Goal: Task Accomplishment & Management: Manage account settings

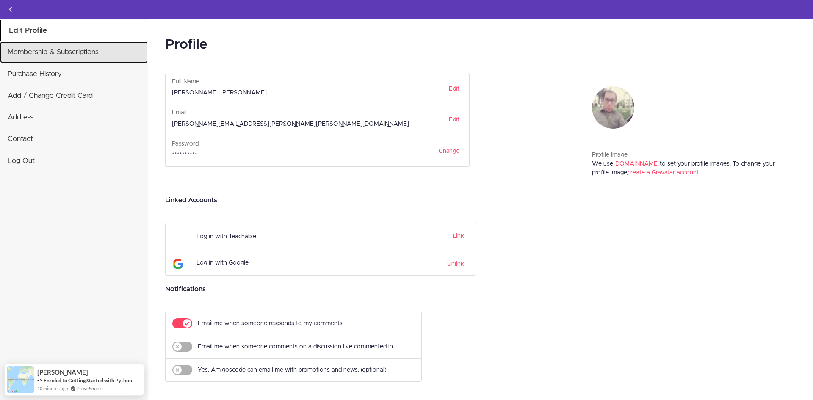
click at [84, 46] on link "Membership & Subscriptions" at bounding box center [74, 51] width 148 height 21
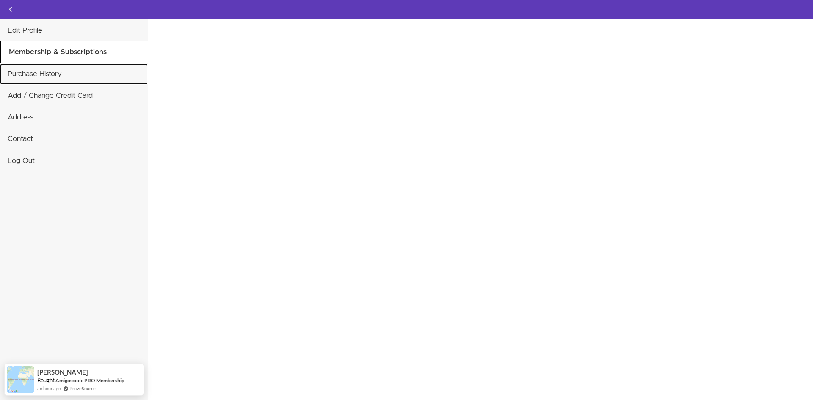
click at [85, 73] on link "Purchase History" at bounding box center [74, 73] width 148 height 21
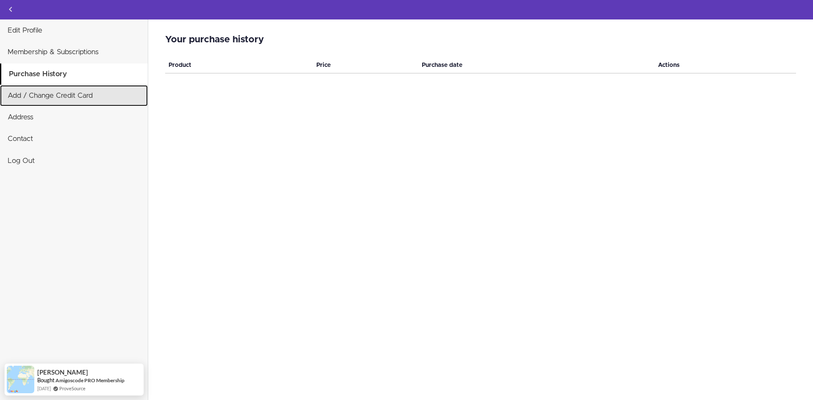
click at [85, 94] on link "Add / Change Credit Card" at bounding box center [74, 95] width 148 height 21
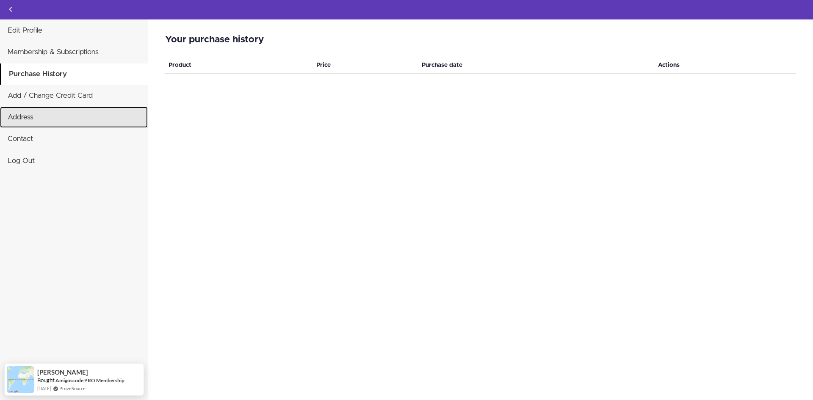
click at [60, 115] on link "Address" at bounding box center [74, 117] width 148 height 21
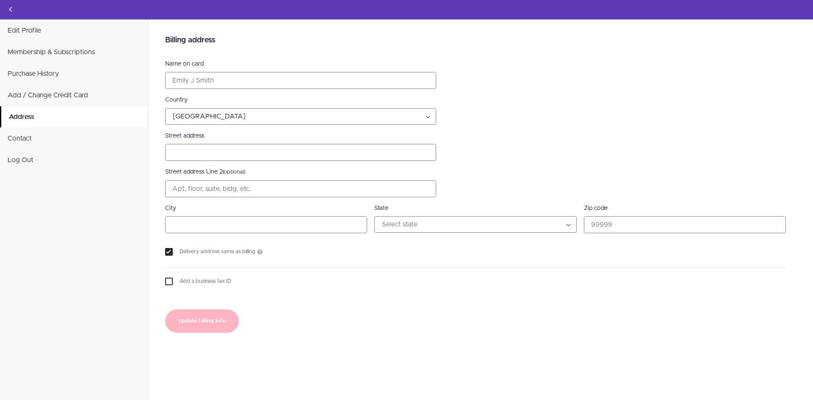
select select "US"
click at [66, 136] on link "Contact" at bounding box center [74, 138] width 148 height 21
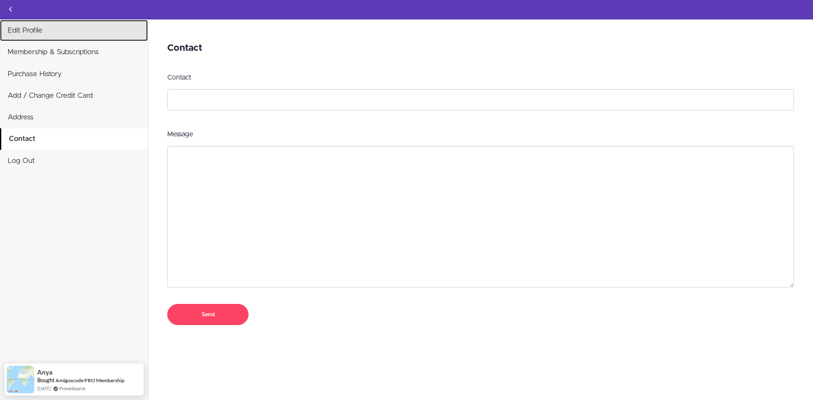
click at [40, 33] on link "Edit Profile" at bounding box center [74, 30] width 148 height 21
